Goal: Task Accomplishment & Management: Manage account settings

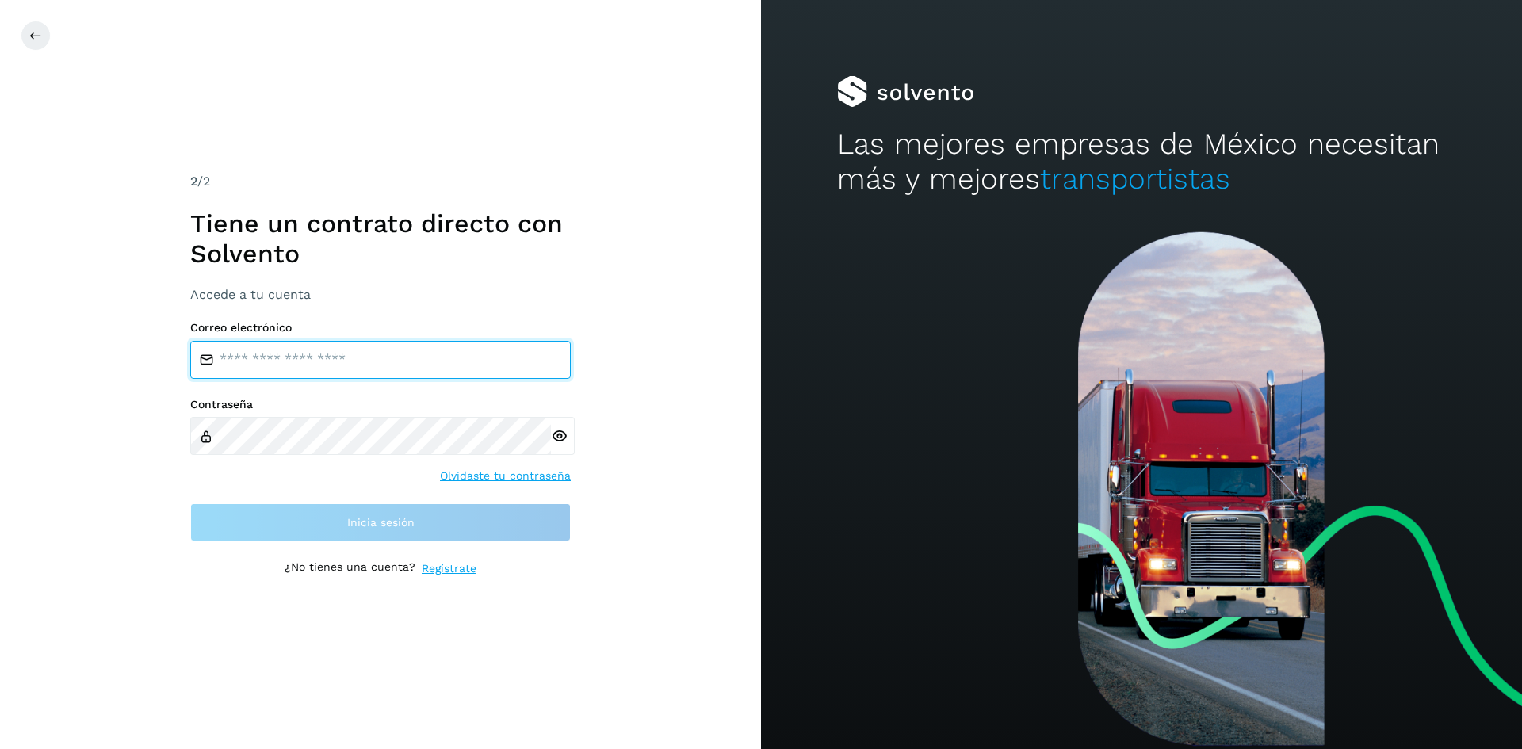
click at [271, 365] on input "email" at bounding box center [380, 360] width 380 height 38
type input "**********"
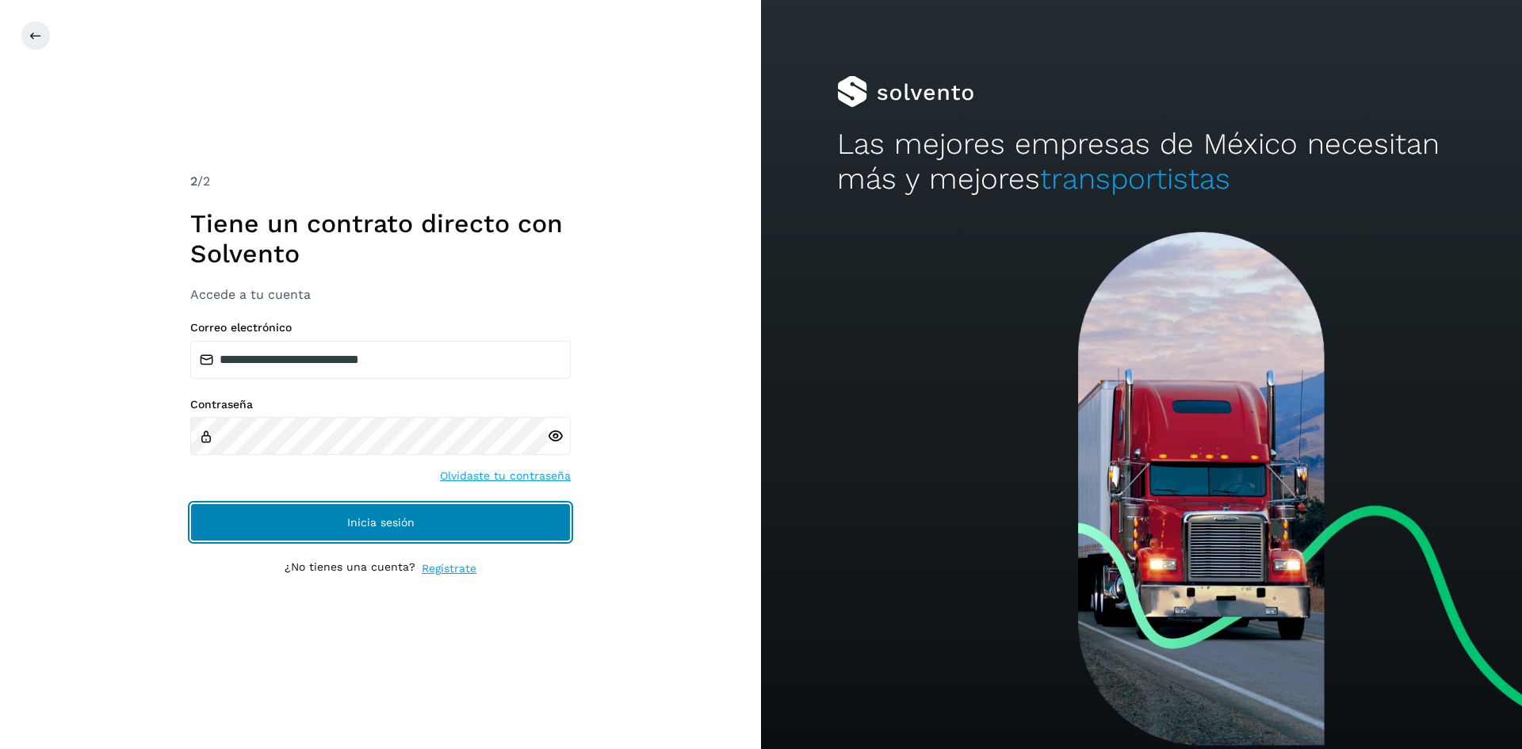
click at [349, 519] on span "Inicia sesión" at bounding box center [380, 522] width 67 height 11
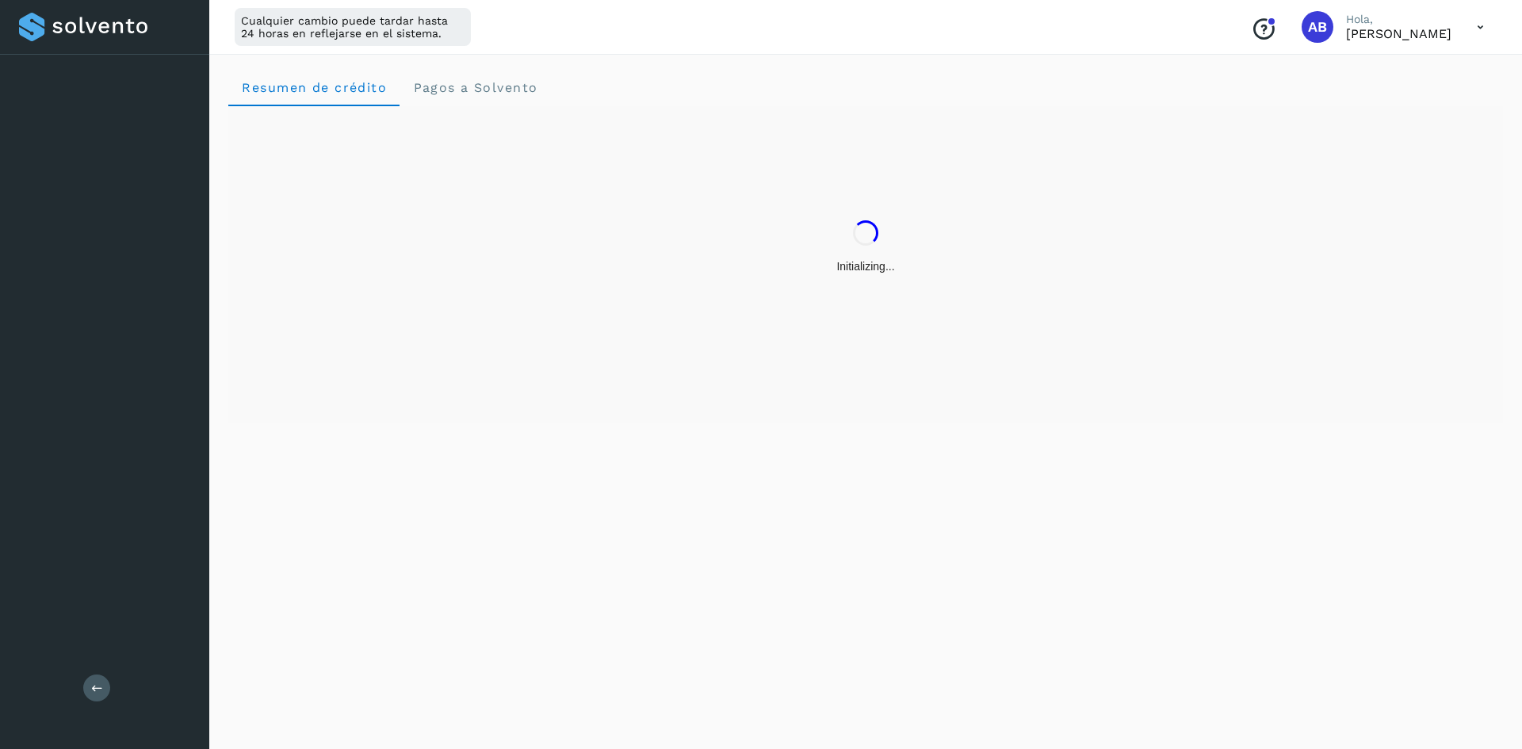
click at [353, 530] on div "Resumen de crédito Pagos a Solvento" at bounding box center [865, 399] width 1312 height 700
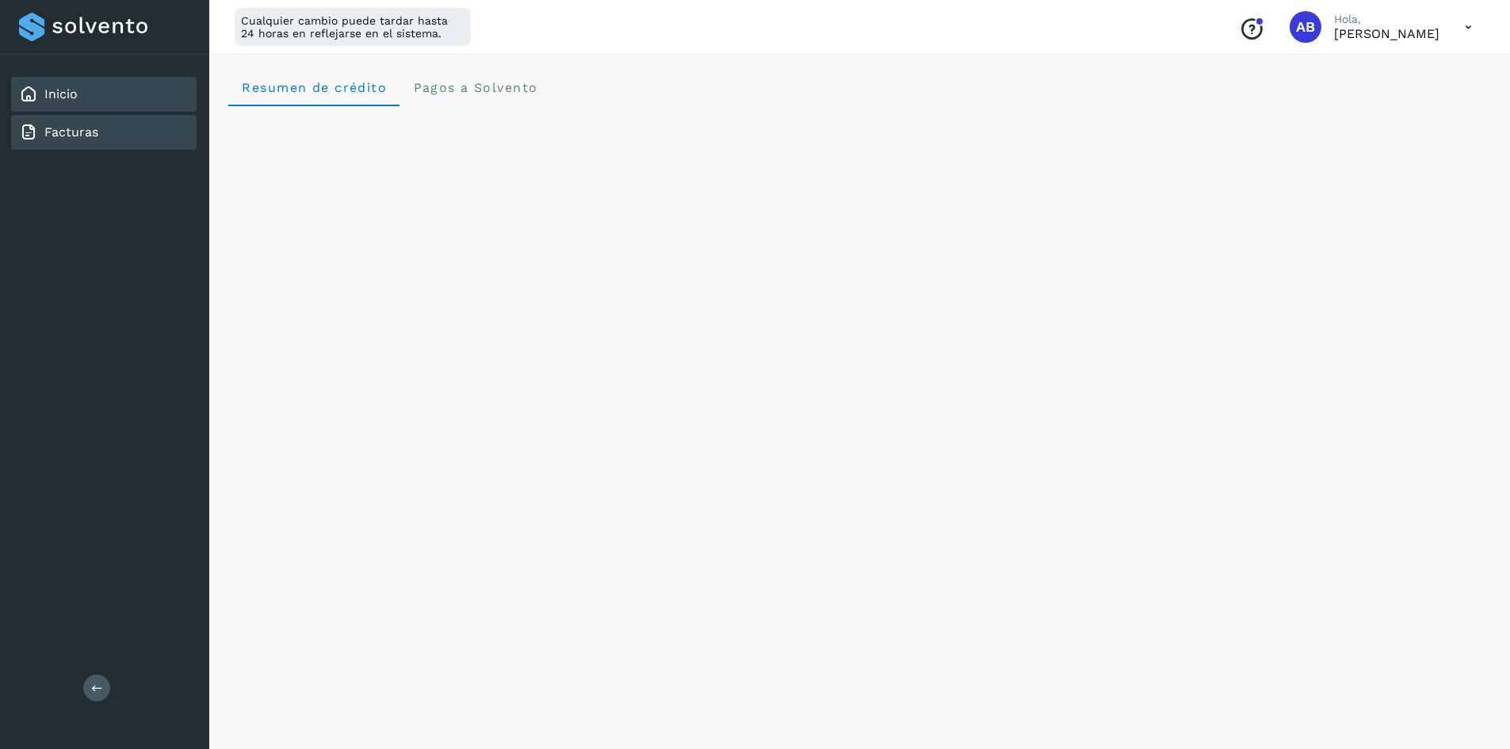
click at [99, 138] on div "Facturas" at bounding box center [103, 132] width 185 height 35
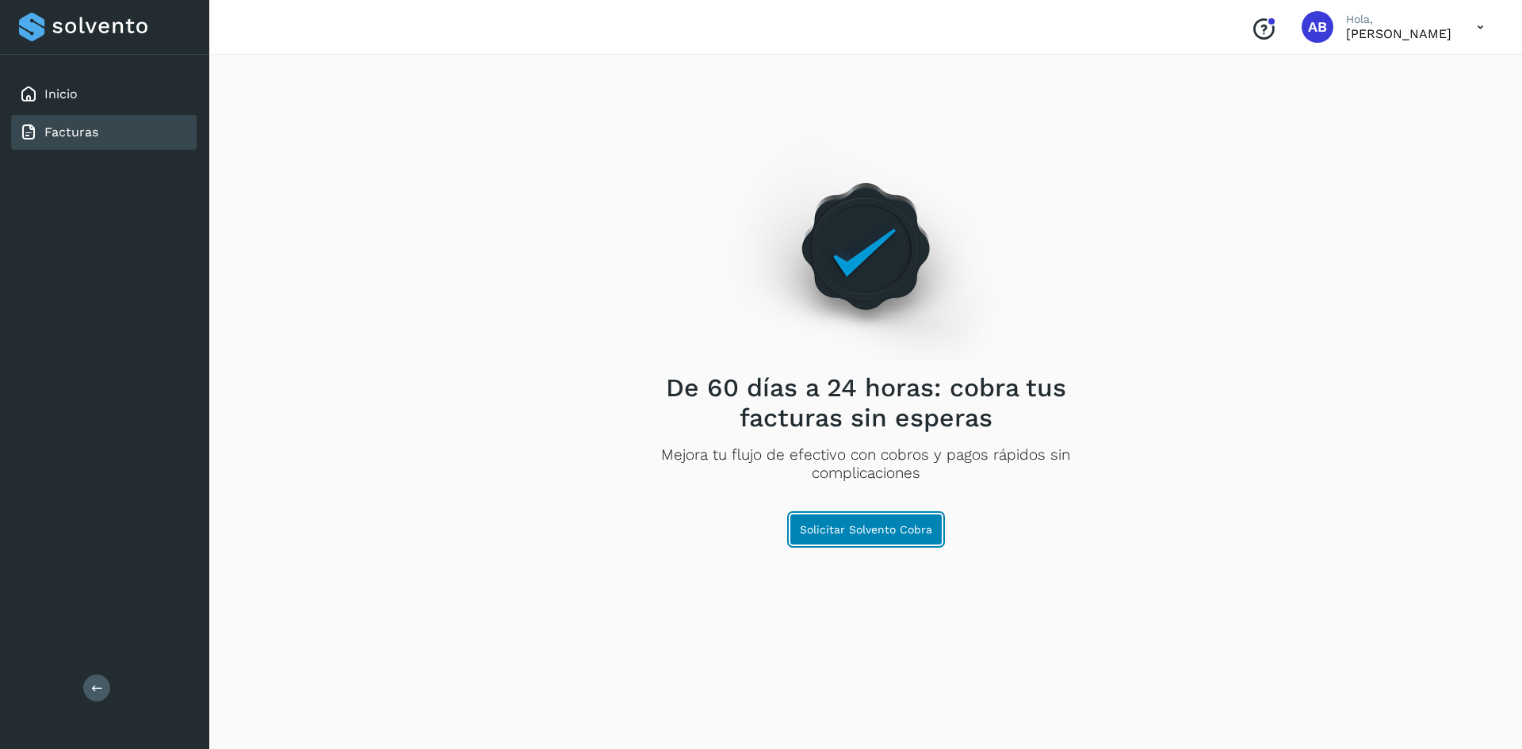
click at [854, 525] on span "Solicitar Solvento Cobra" at bounding box center [866, 529] width 132 height 11
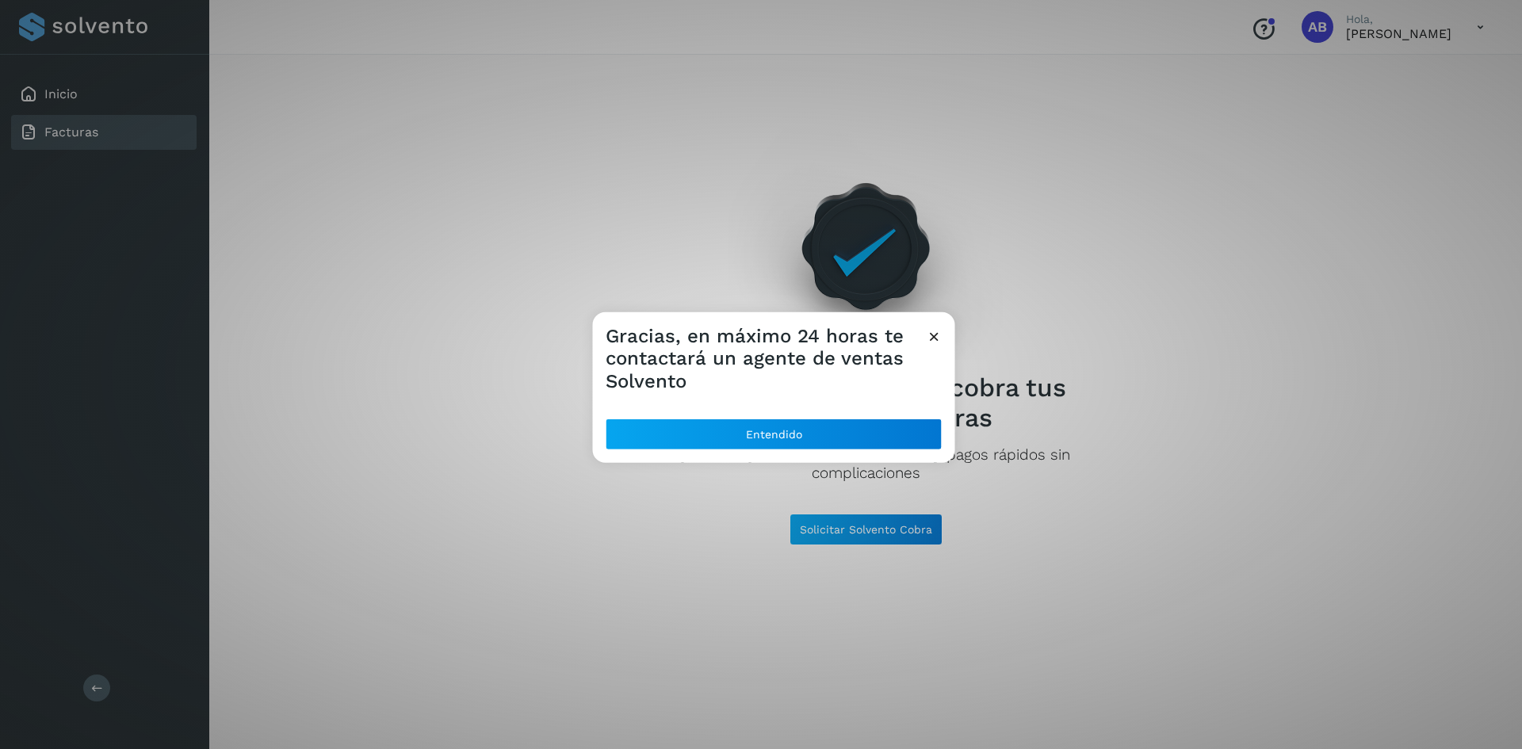
click at [938, 335] on icon at bounding box center [934, 335] width 17 height 17
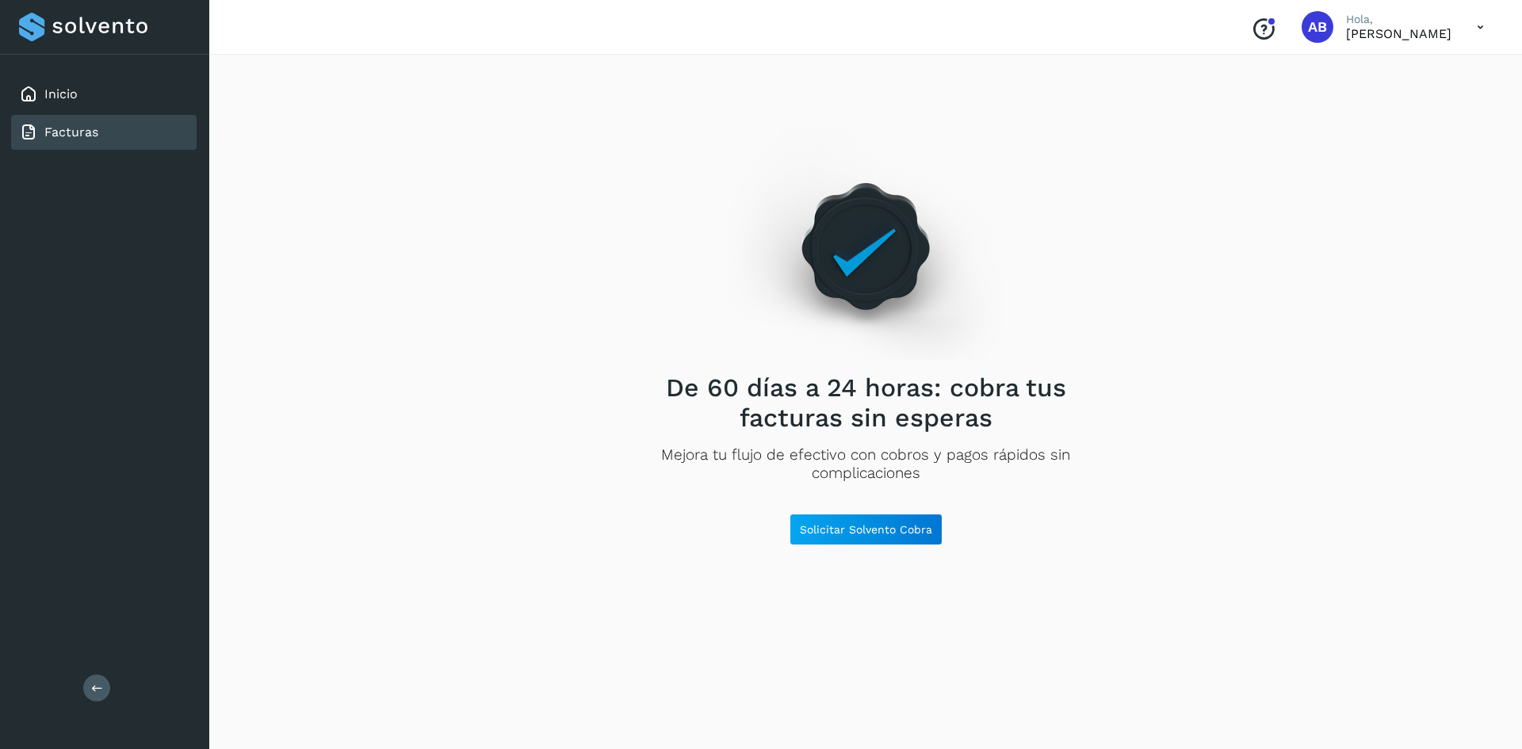
click at [1112, 292] on div "De 60 días a 24 horas: cobra tus facturas sin esperas Mejora tu flujo de efecti…" at bounding box center [865, 330] width 1274 height 525
click at [64, 94] on link "Inicio" at bounding box center [60, 93] width 33 height 15
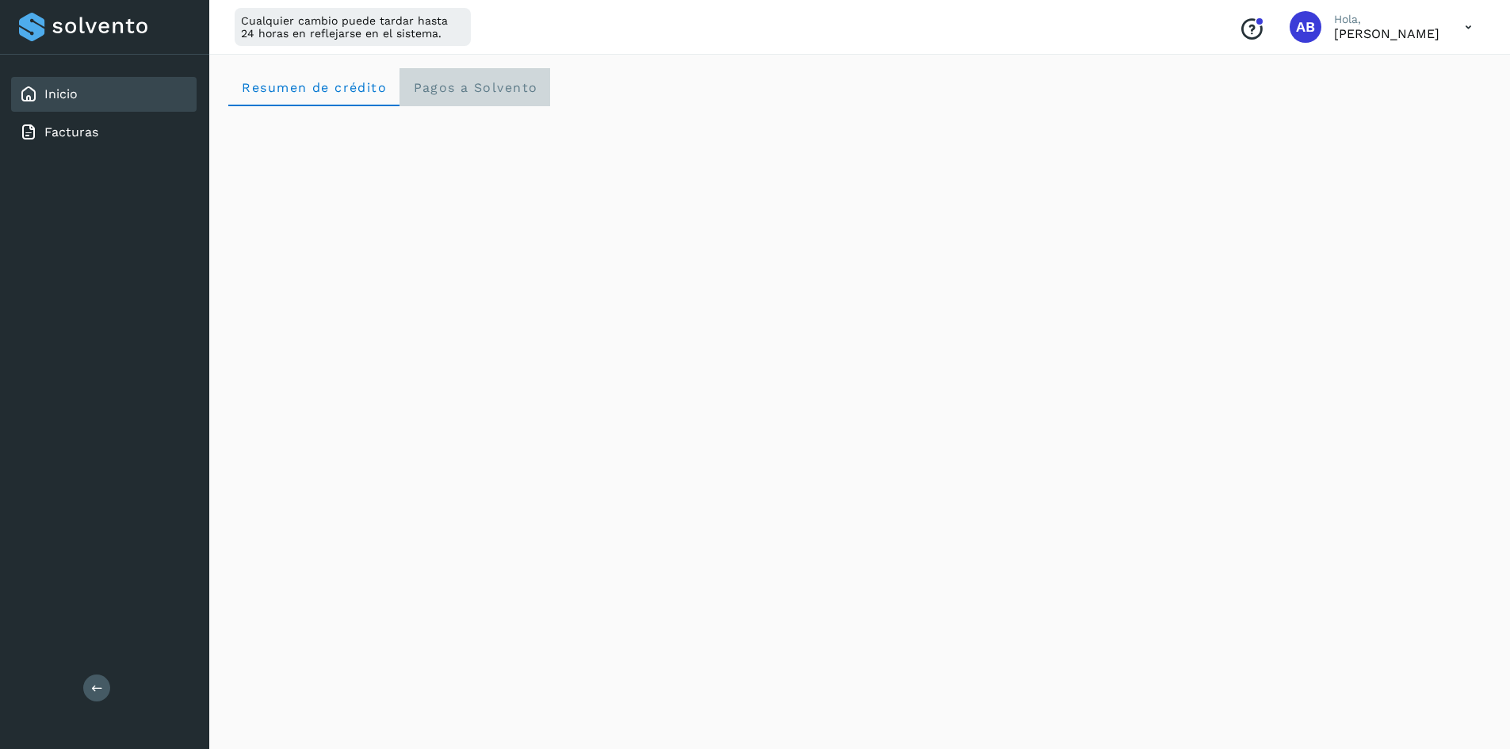
click at [491, 88] on span "Pagos a Solvento" at bounding box center [474, 87] width 125 height 15
click at [355, 24] on div "Cualquier cambio puede tardar hasta 24 horas en reflejarse en el sistema." at bounding box center [353, 27] width 236 height 38
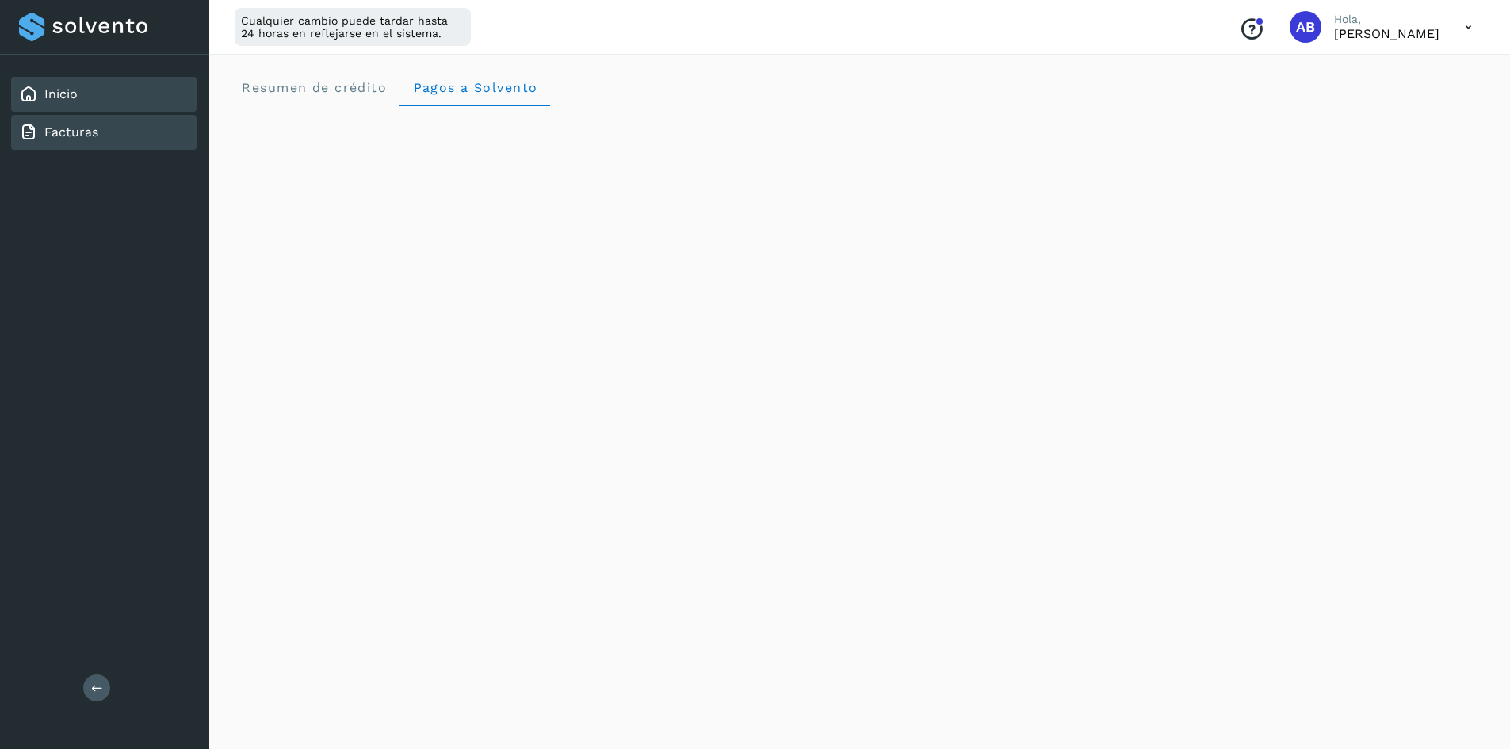
click at [118, 138] on div "Facturas" at bounding box center [103, 132] width 185 height 35
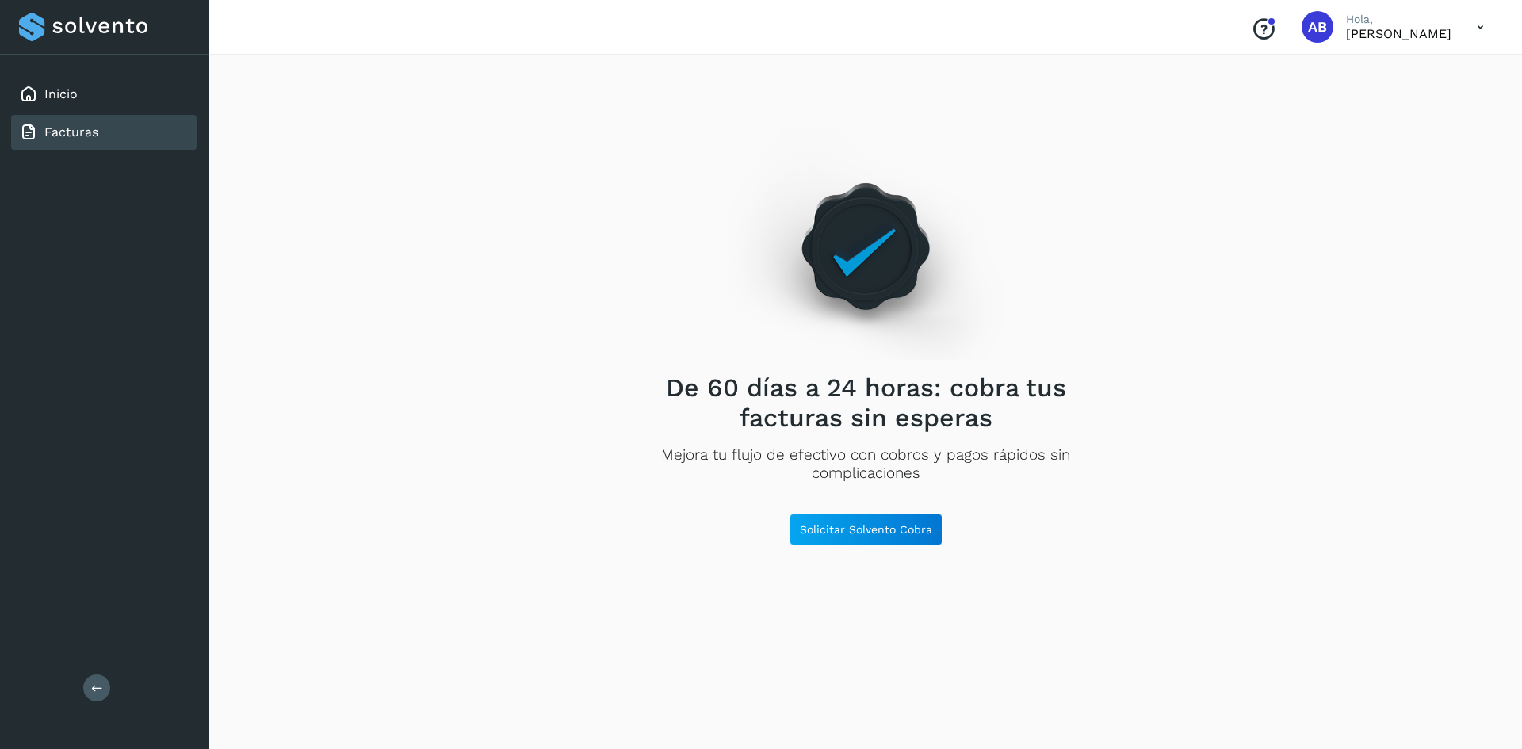
click at [1469, 32] on icon at bounding box center [1480, 27] width 32 height 32
click at [1418, 91] on div "Cerrar sesión" at bounding box center [1401, 102] width 189 height 30
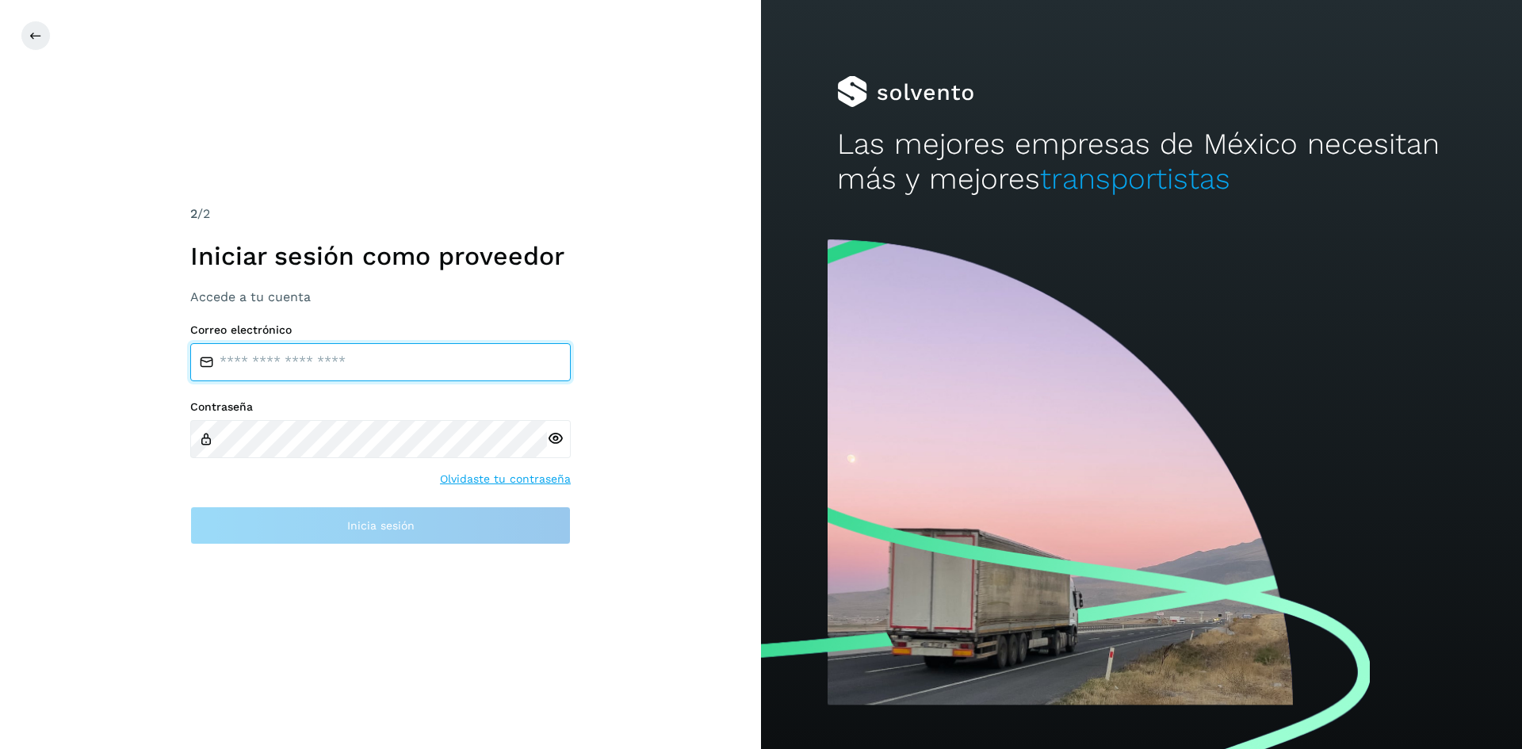
click at [384, 365] on input "email" at bounding box center [380, 362] width 380 height 38
type input "**********"
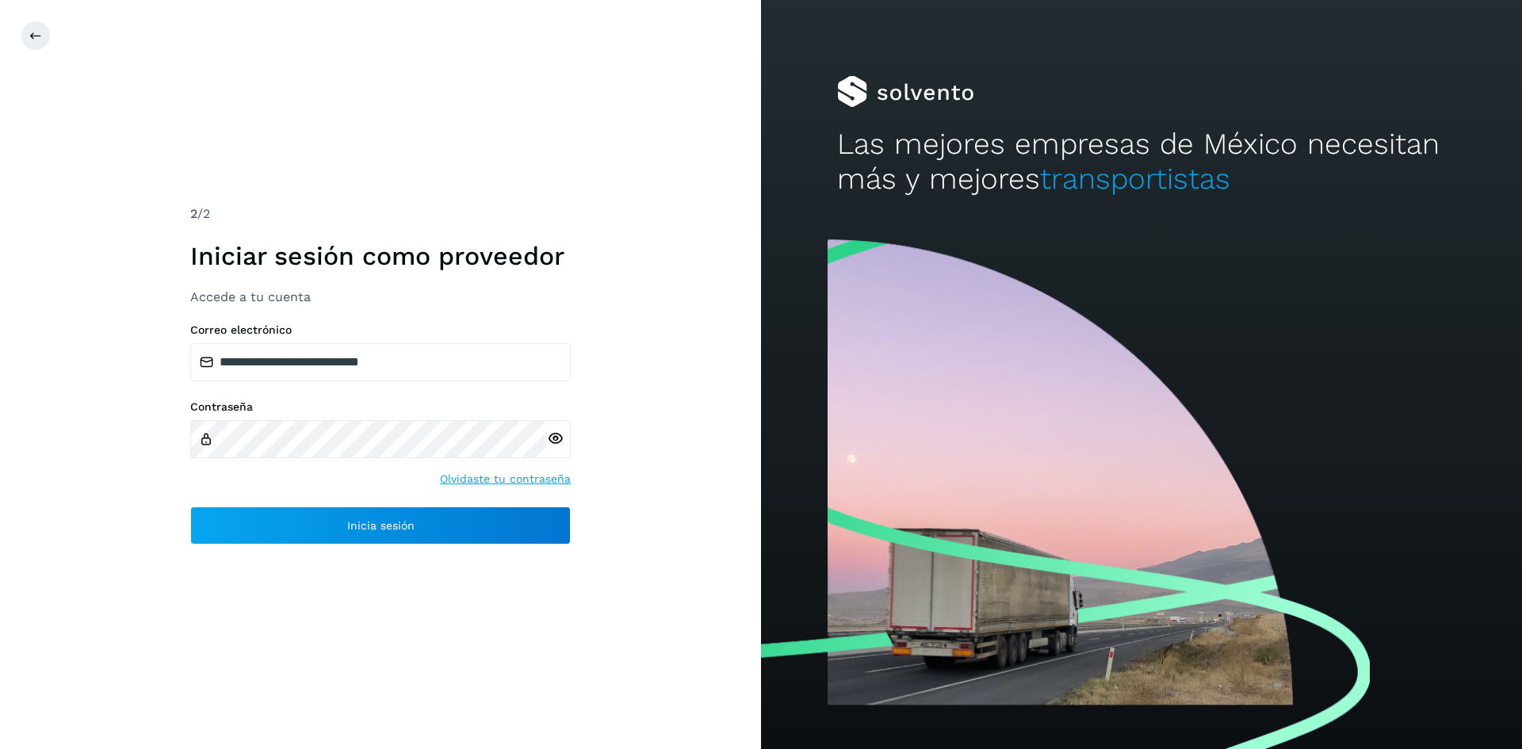
click at [454, 502] on div "**********" at bounding box center [380, 433] width 380 height 221
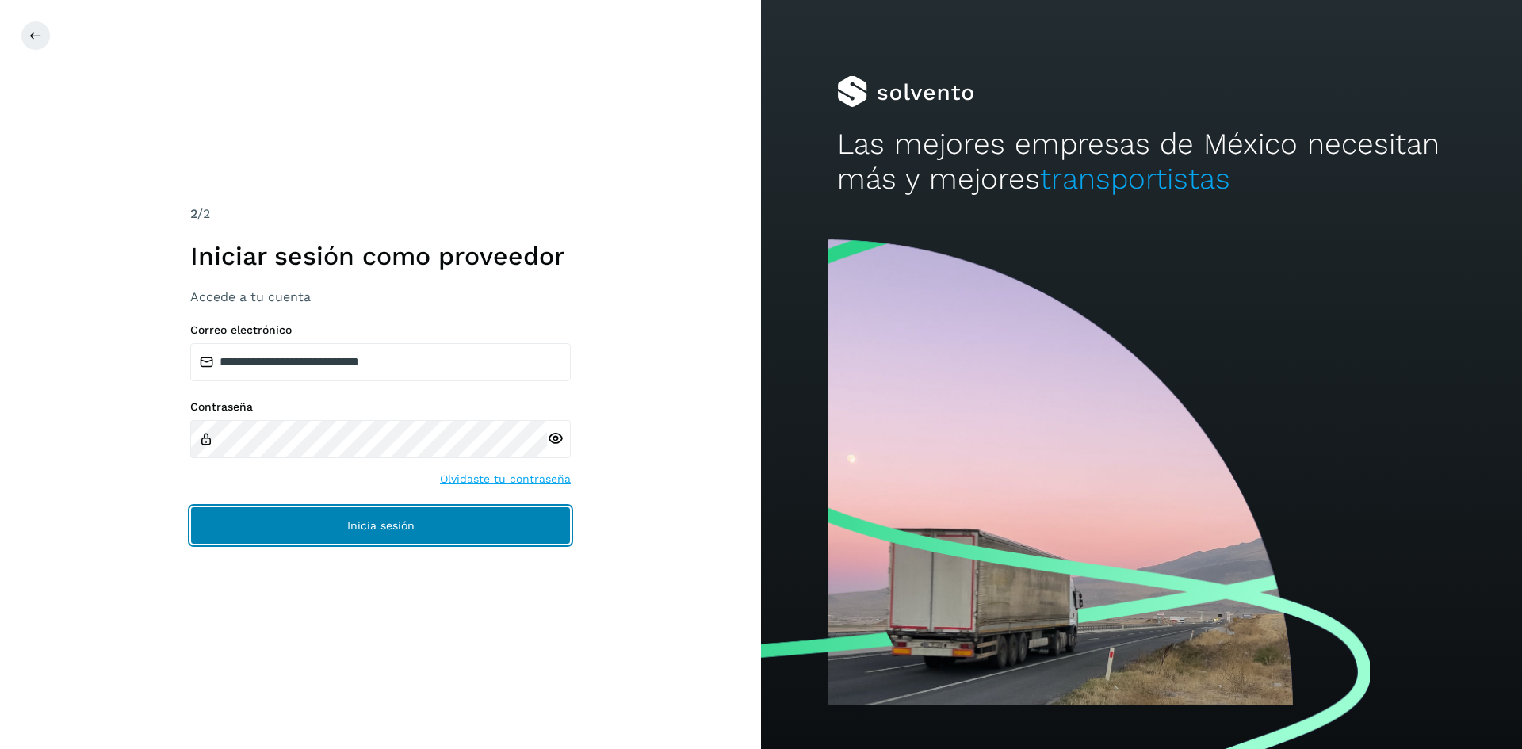
click at [452, 514] on button "Inicia sesión" at bounding box center [380, 525] width 380 height 38
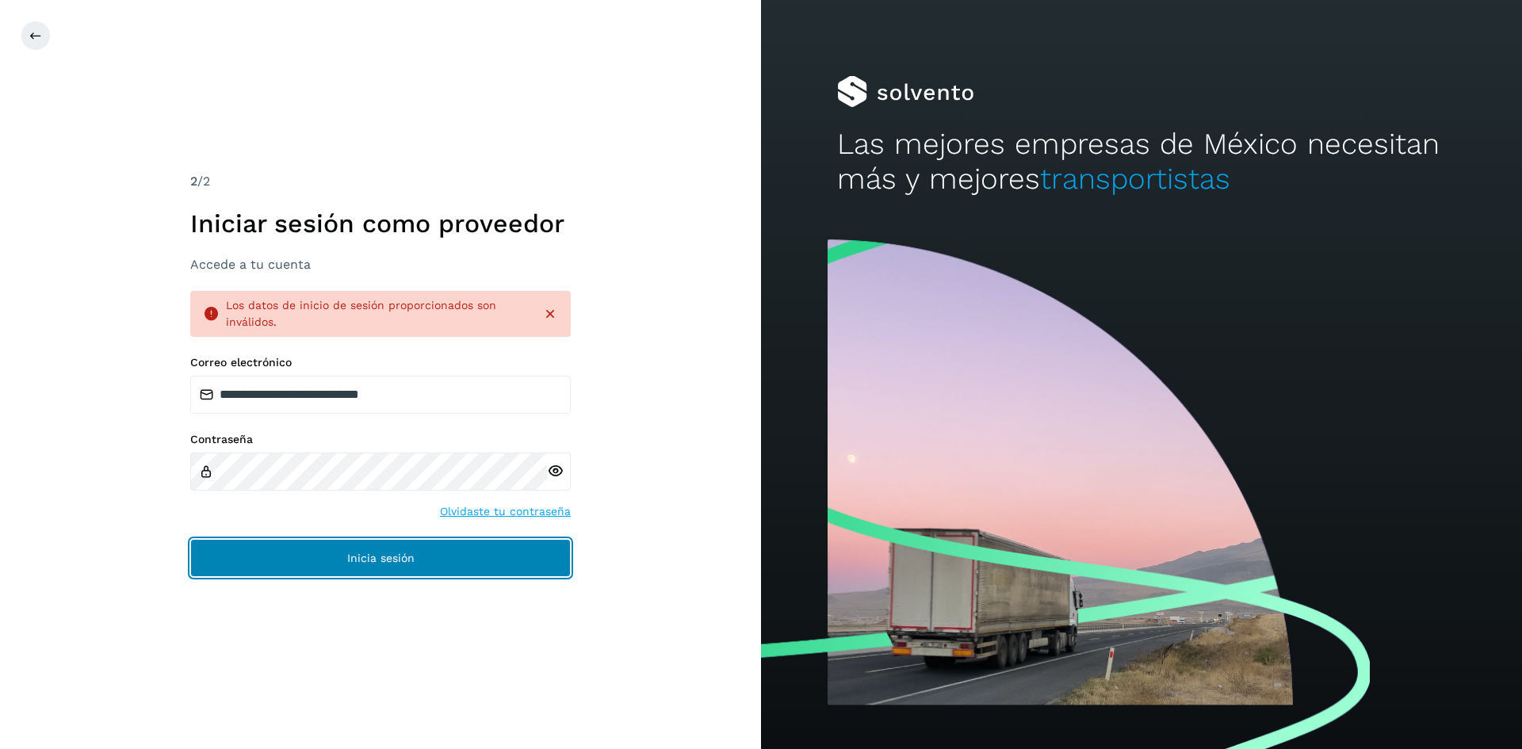
click at [348, 563] on span "Inicia sesión" at bounding box center [380, 557] width 67 height 11
